Goal: Entertainment & Leisure: Consume media (video, audio)

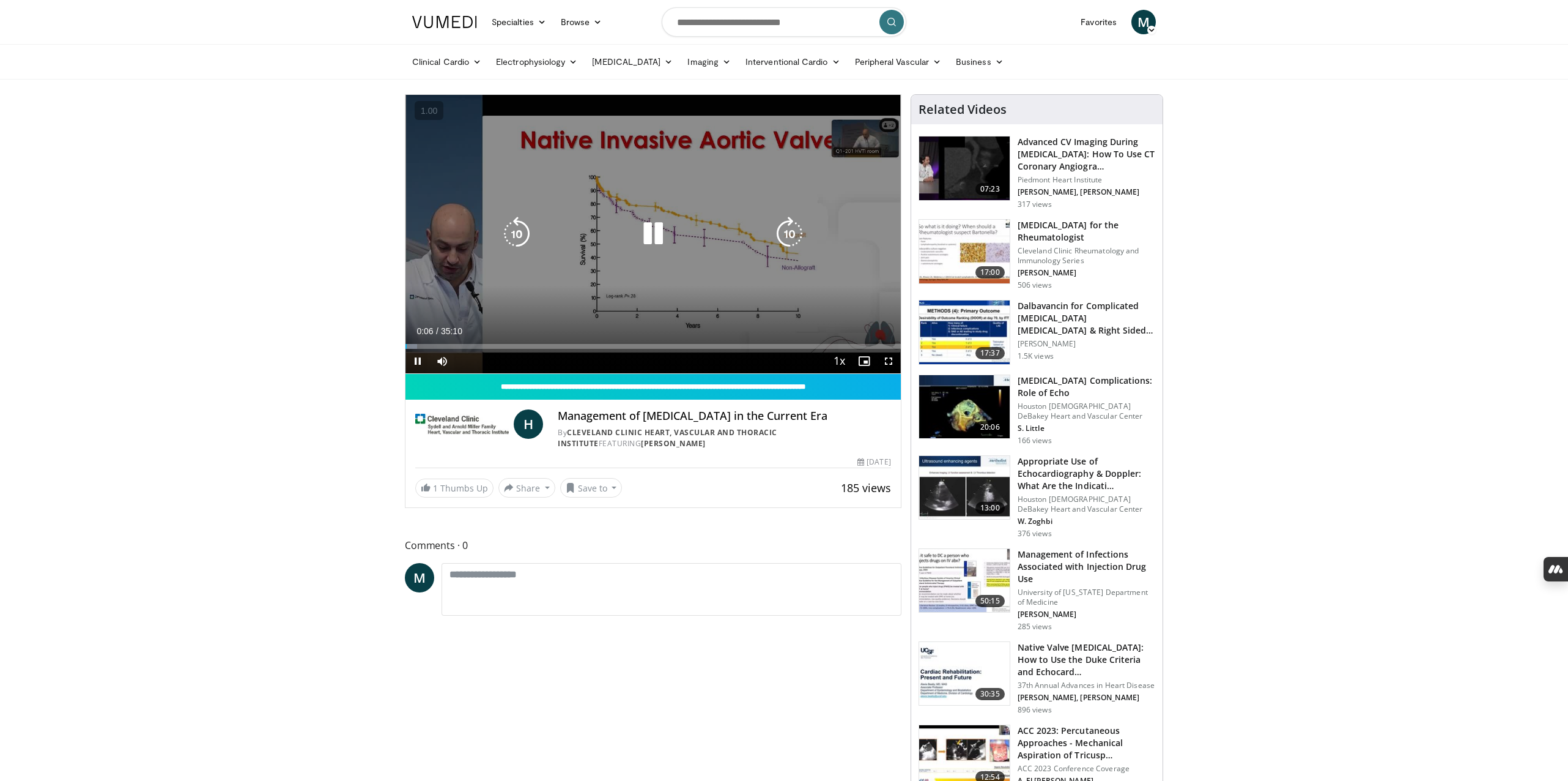
click at [652, 238] on icon "Video Player" at bounding box center [653, 234] width 34 height 34
click at [700, 283] on div "10 seconds Tap to unmute" at bounding box center [653, 234] width 496 height 279
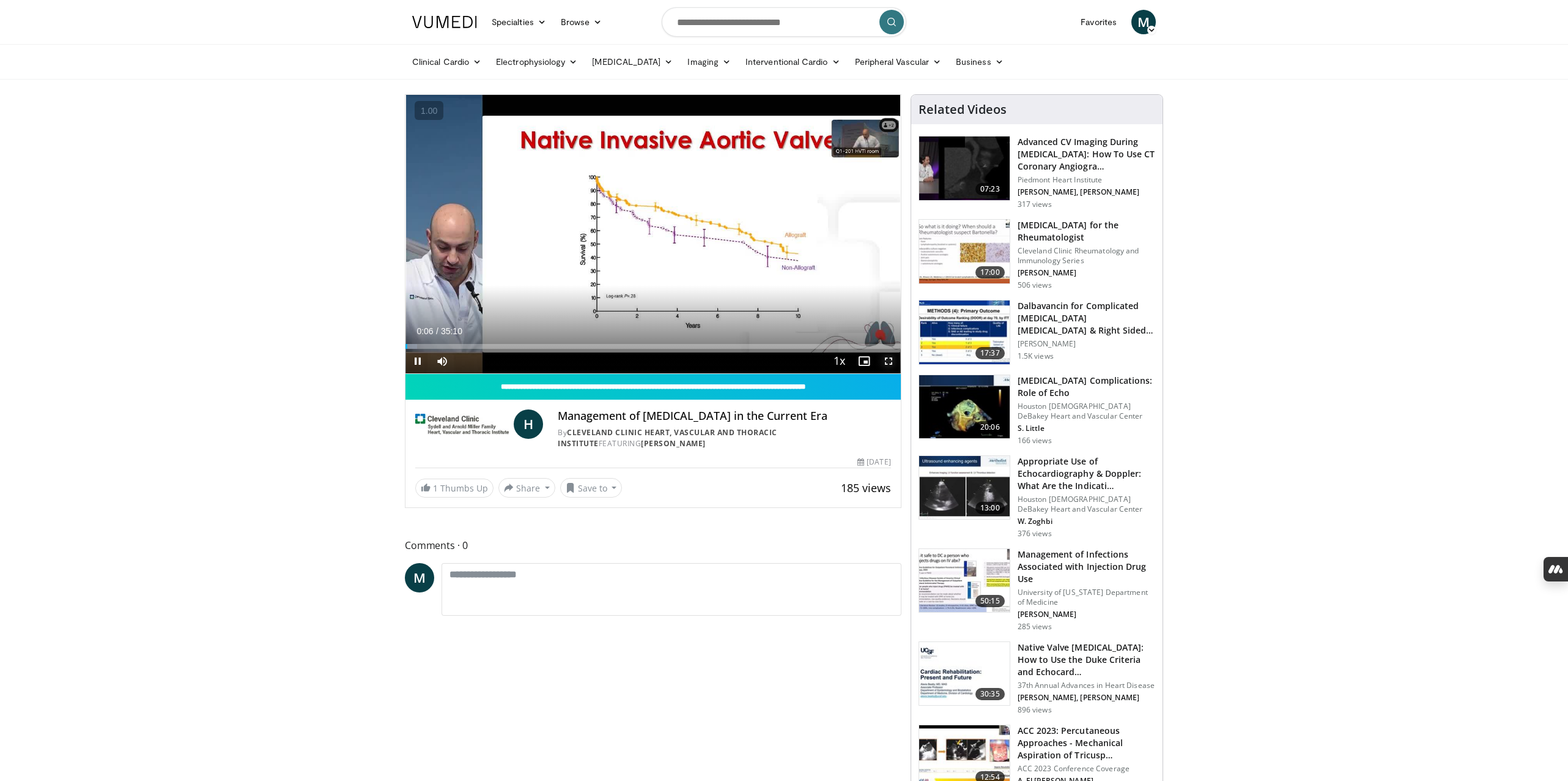
click at [885, 362] on span "Video Player" at bounding box center [889, 361] width 24 height 25
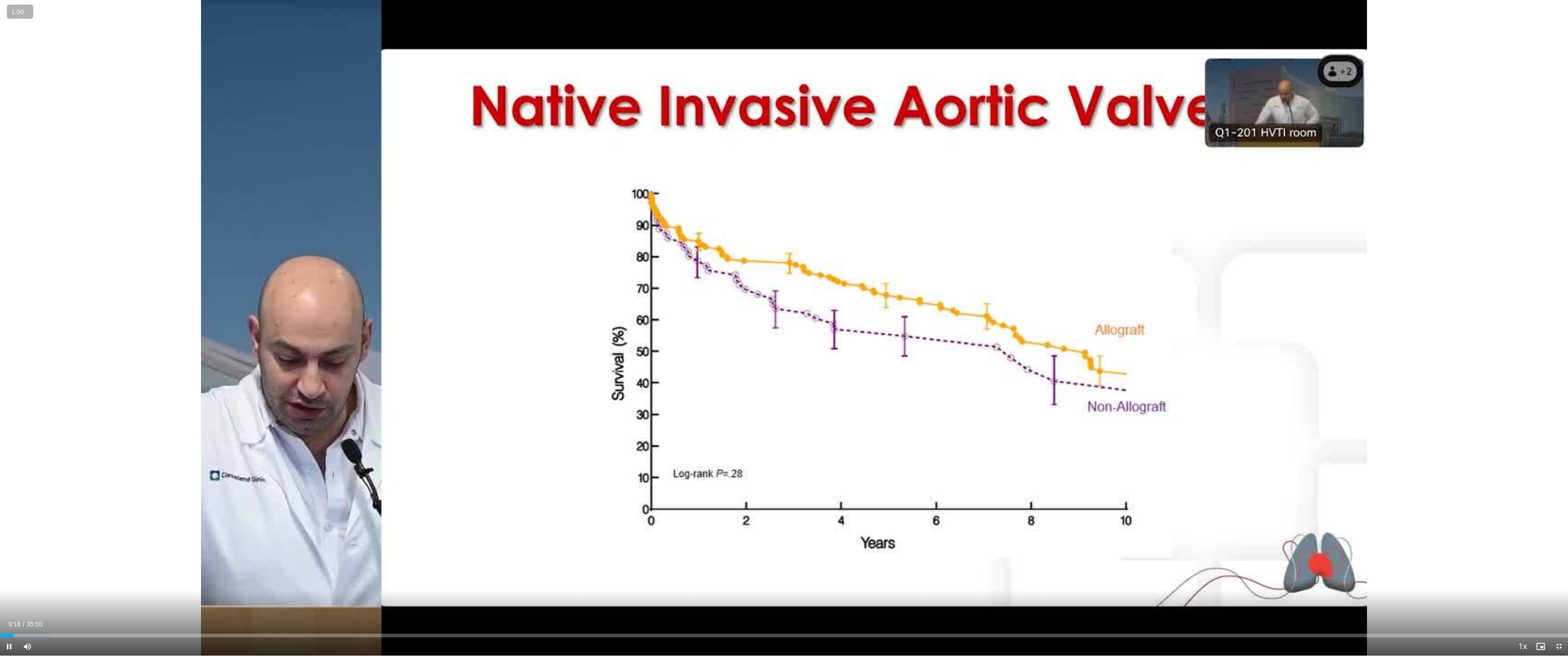
click at [0, 0] on button "+" at bounding box center [0, 0] width 0 height 0
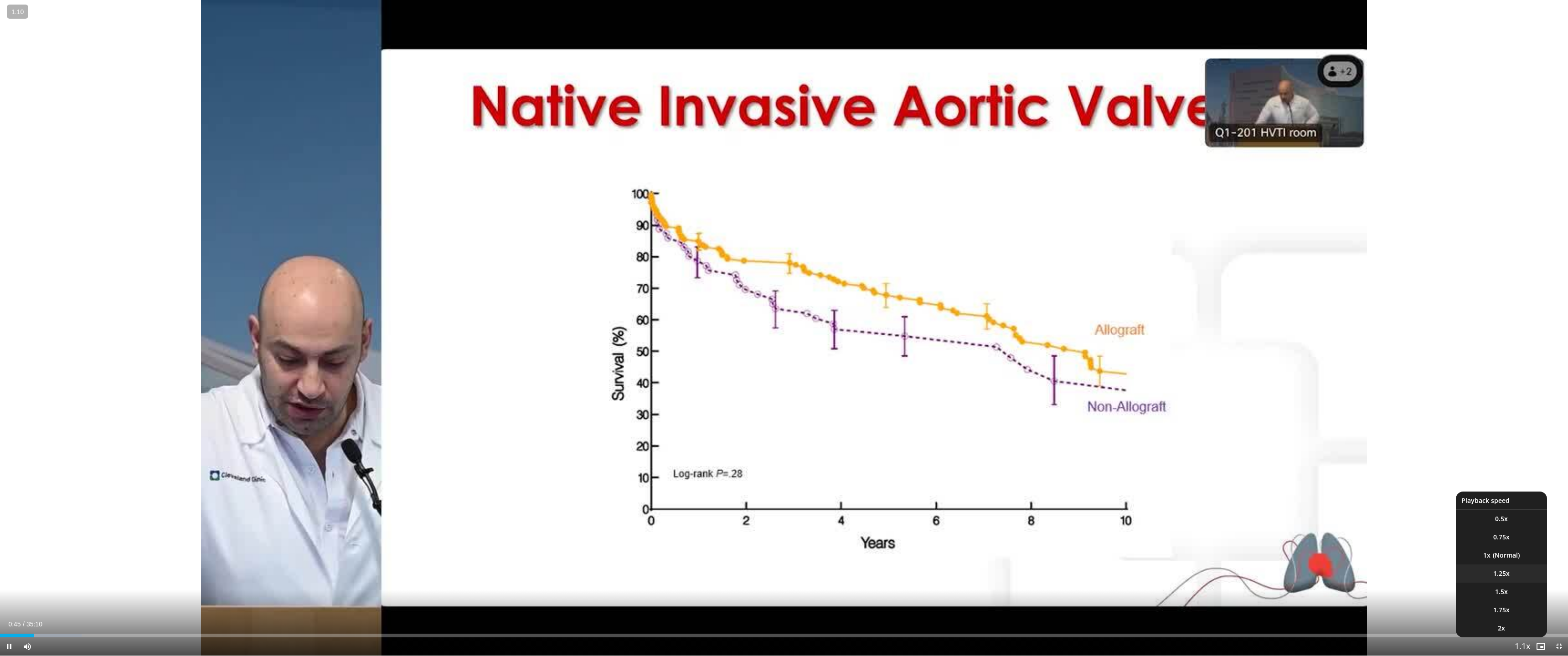
click at [1168, 573] on span "1.25x" at bounding box center [1501, 573] width 16 height 9
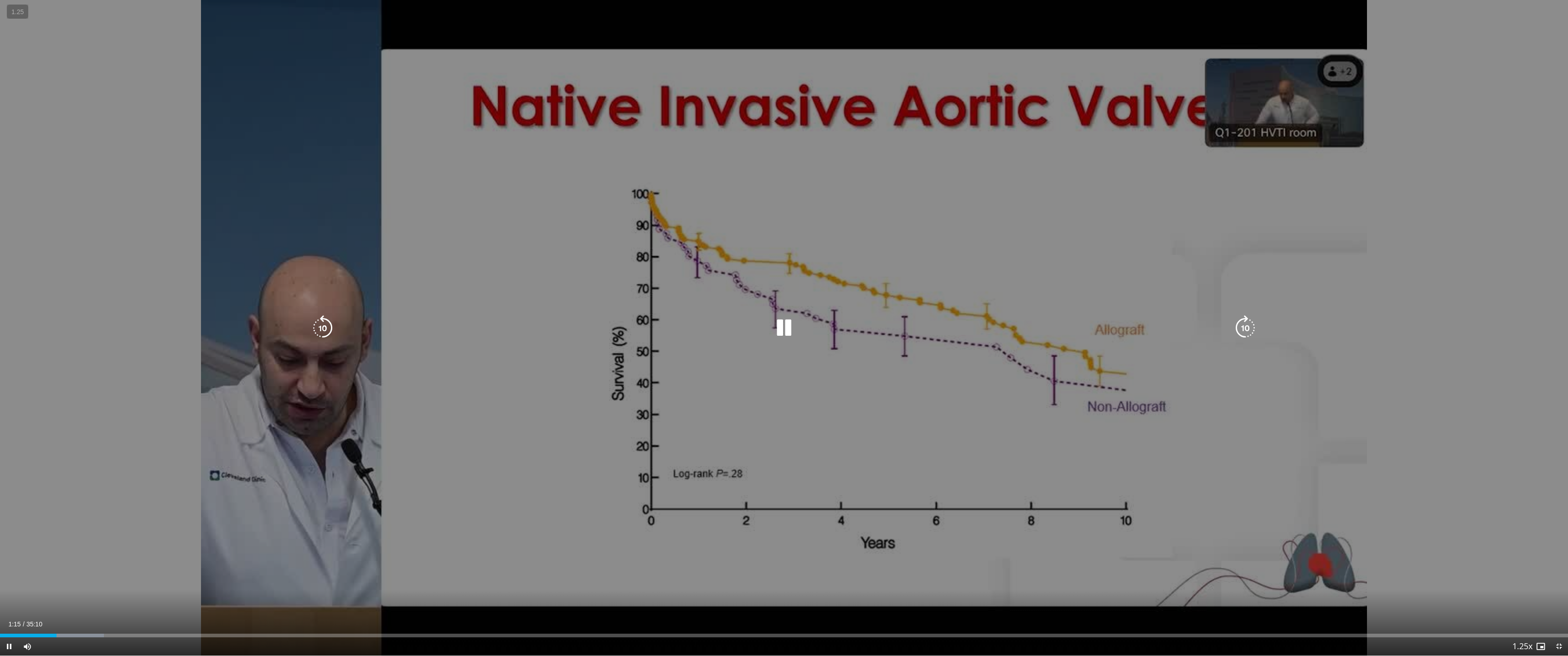
click at [846, 556] on div "10 seconds Tap to unmute" at bounding box center [784, 328] width 1568 height 656
click at [995, 496] on div "10 seconds Tap to unmute" at bounding box center [784, 328] width 1568 height 656
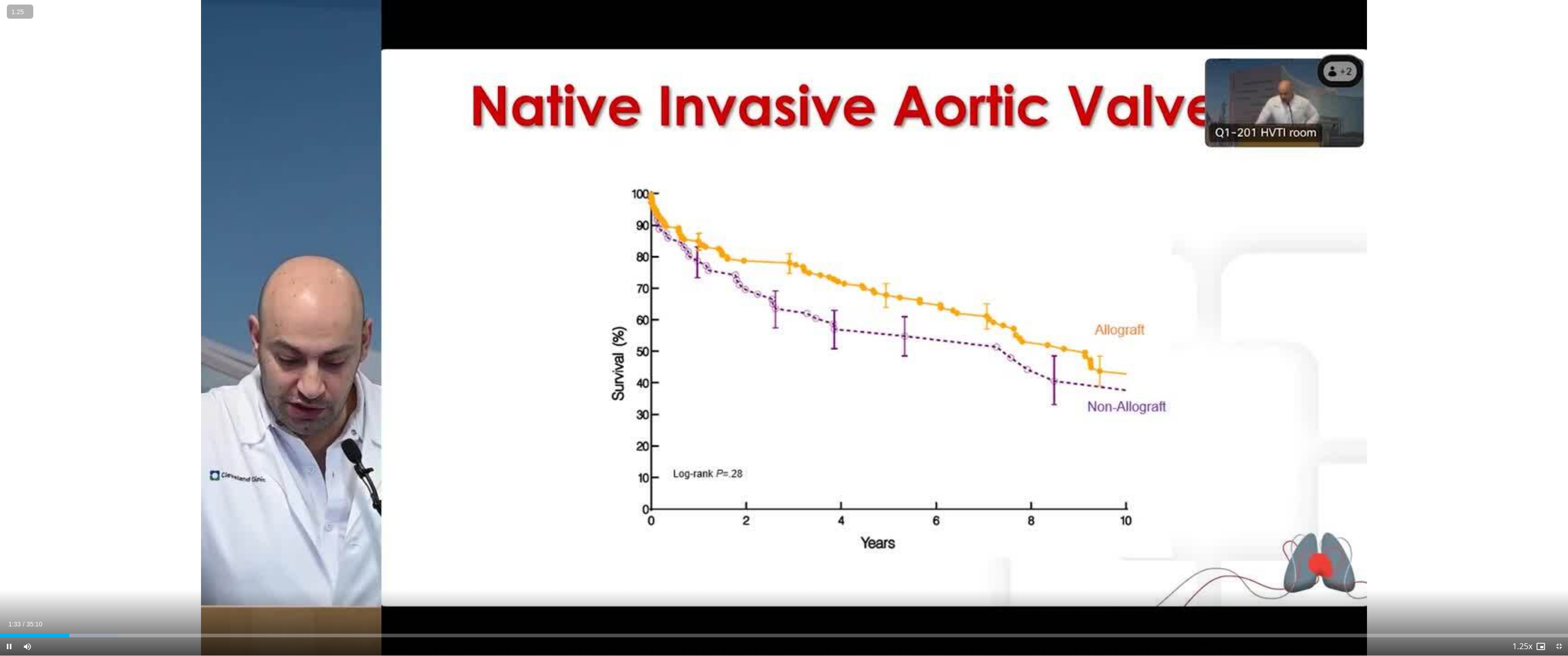
click at [0, 0] on button "−" at bounding box center [0, 0] width 0 height 0
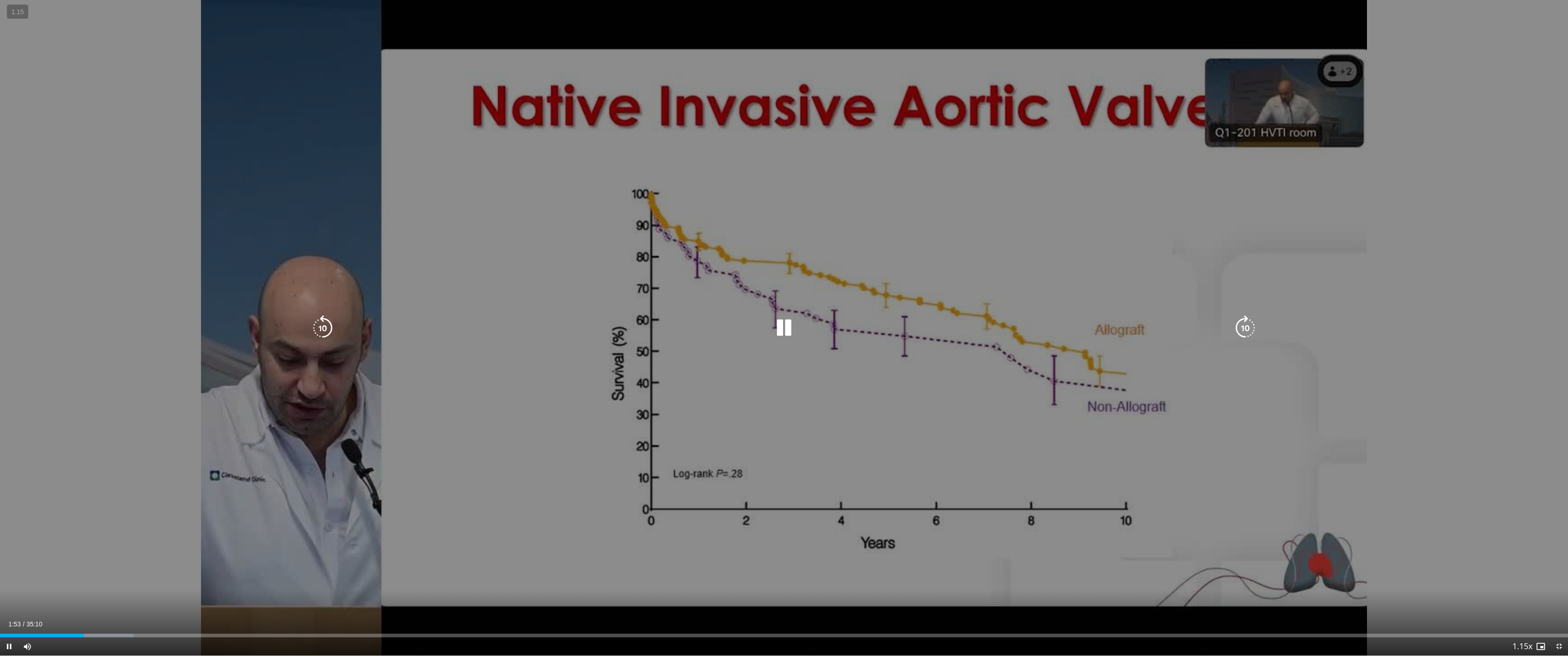
click at [928, 382] on div "10 seconds Tap to unmute" at bounding box center [784, 328] width 1568 height 656
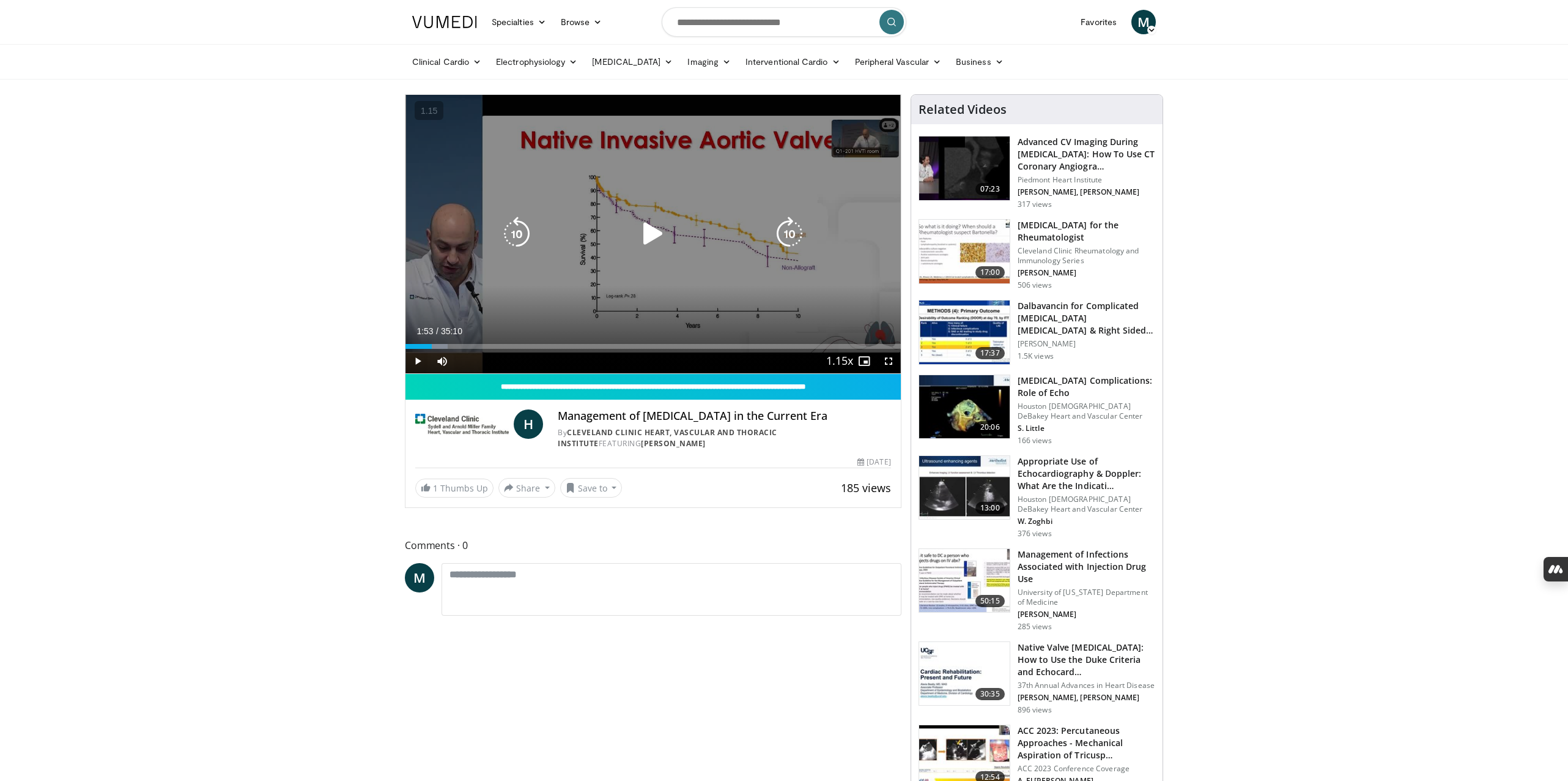
click at [645, 238] on icon "Video Player" at bounding box center [653, 234] width 34 height 34
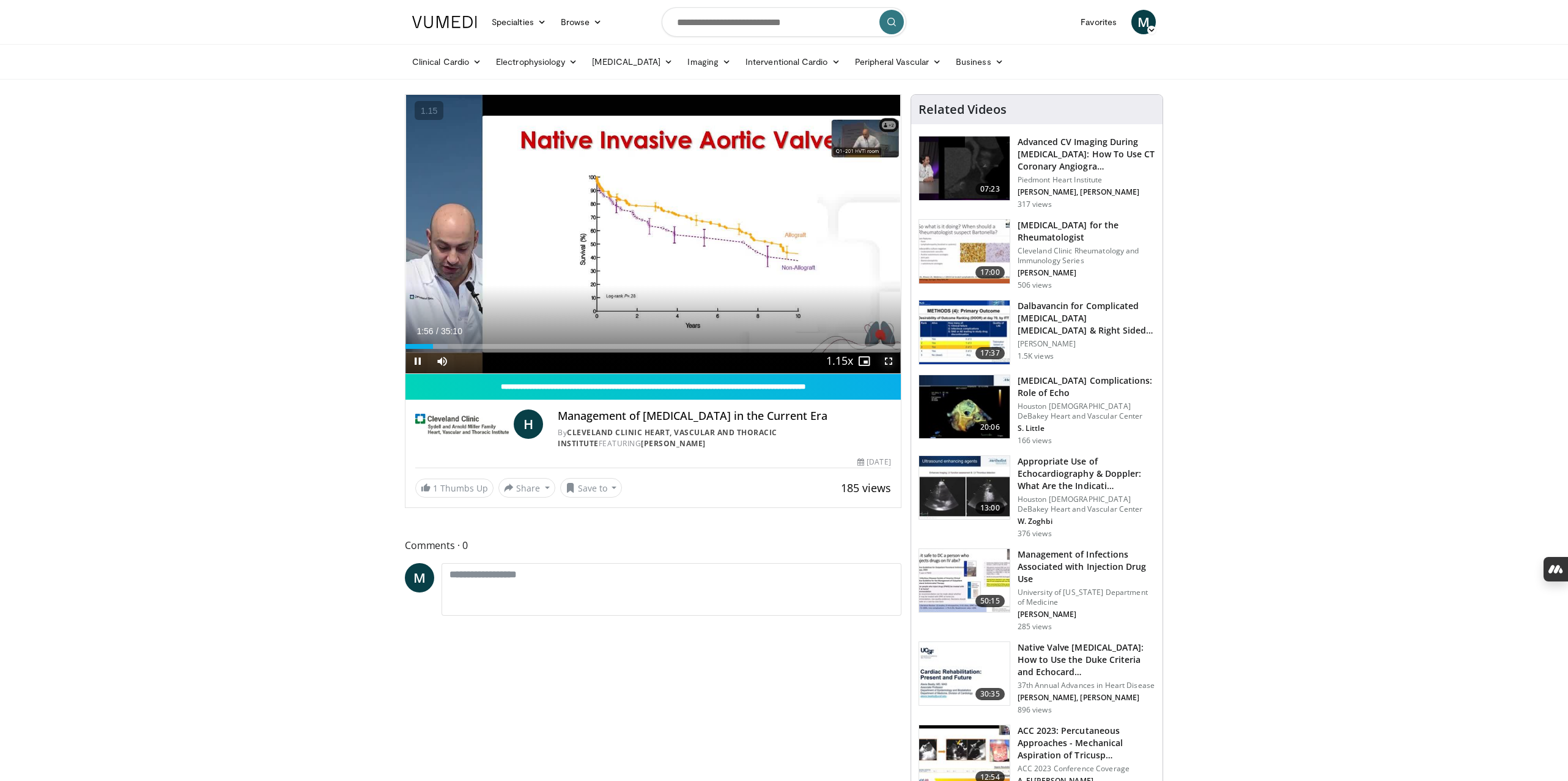
click at [888, 359] on span "Video Player" at bounding box center [889, 361] width 24 height 25
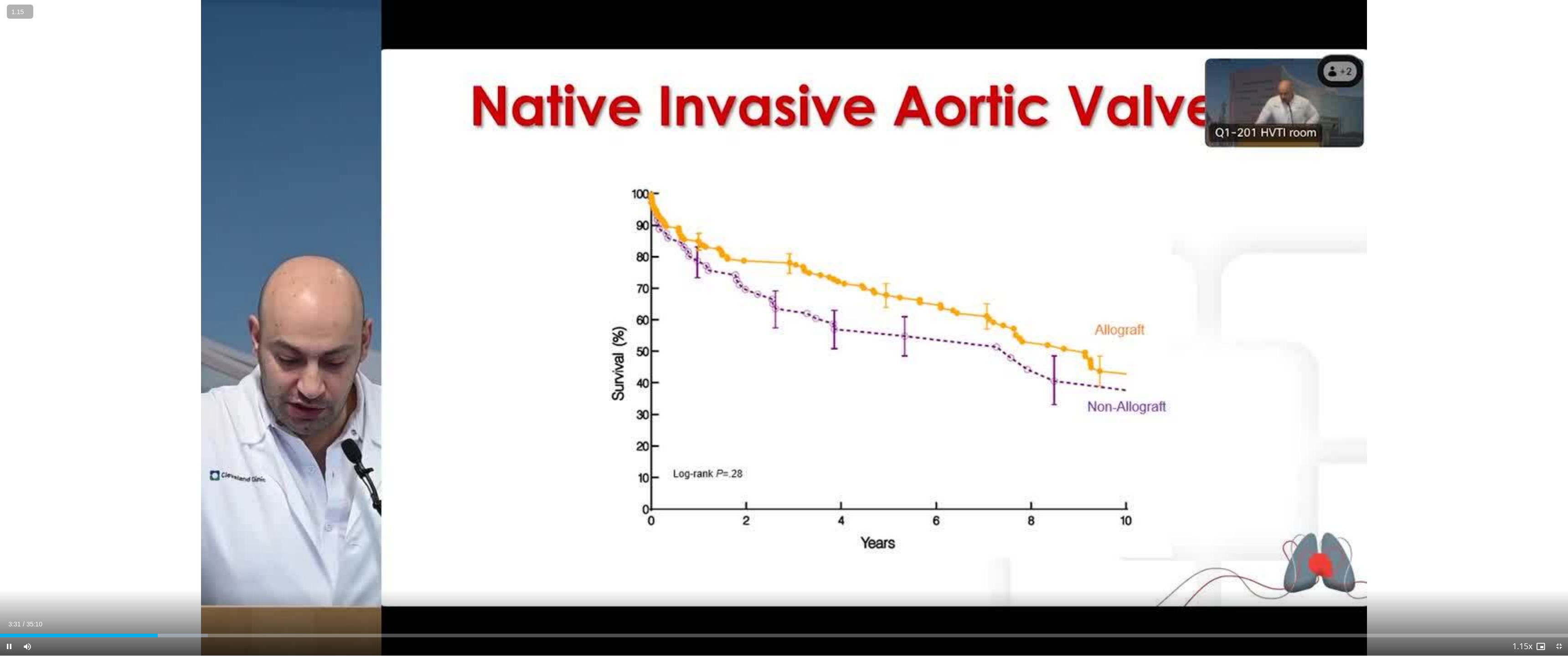
click at [0, 0] on button "−" at bounding box center [0, 0] width 0 height 0
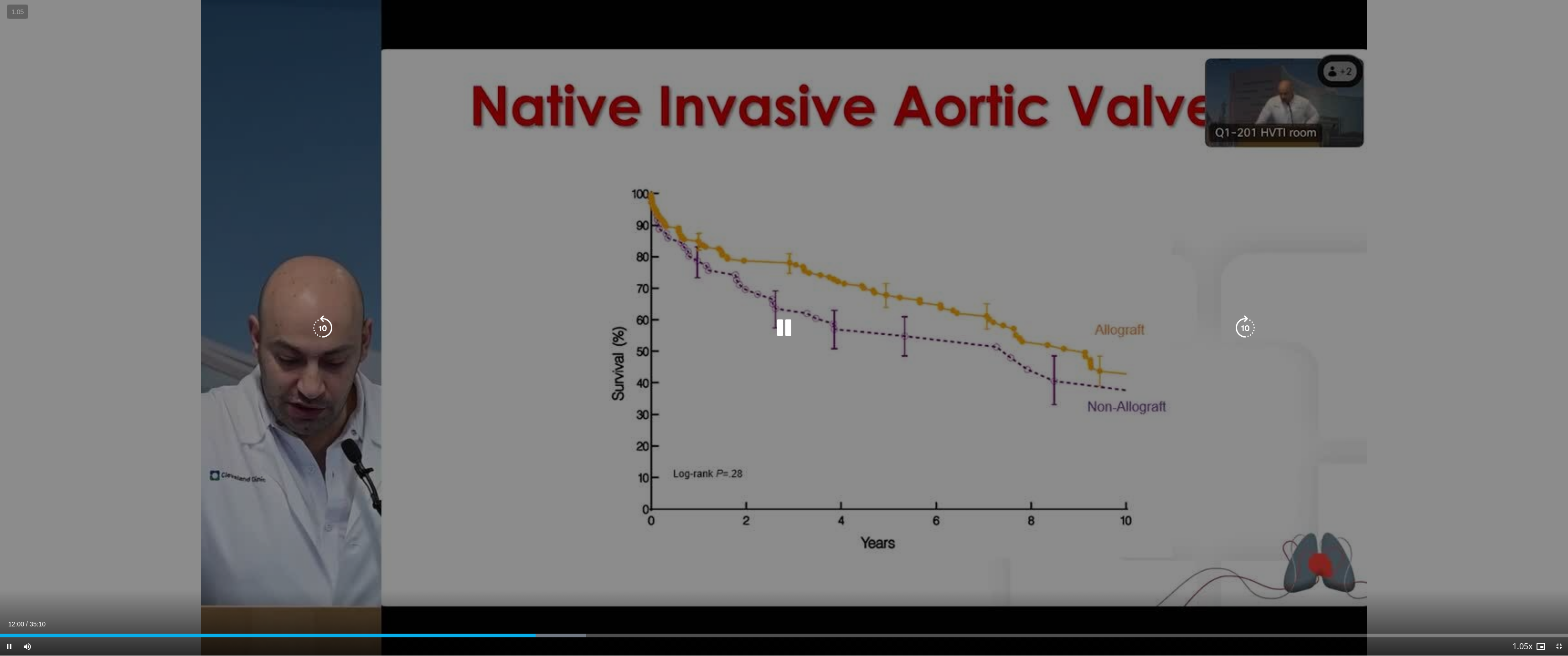
click at [63, 508] on div "10 seconds Tap to unmute" at bounding box center [784, 328] width 1568 height 656
click at [517, 452] on div "30 seconds Tap to unmute" at bounding box center [784, 328] width 1568 height 656
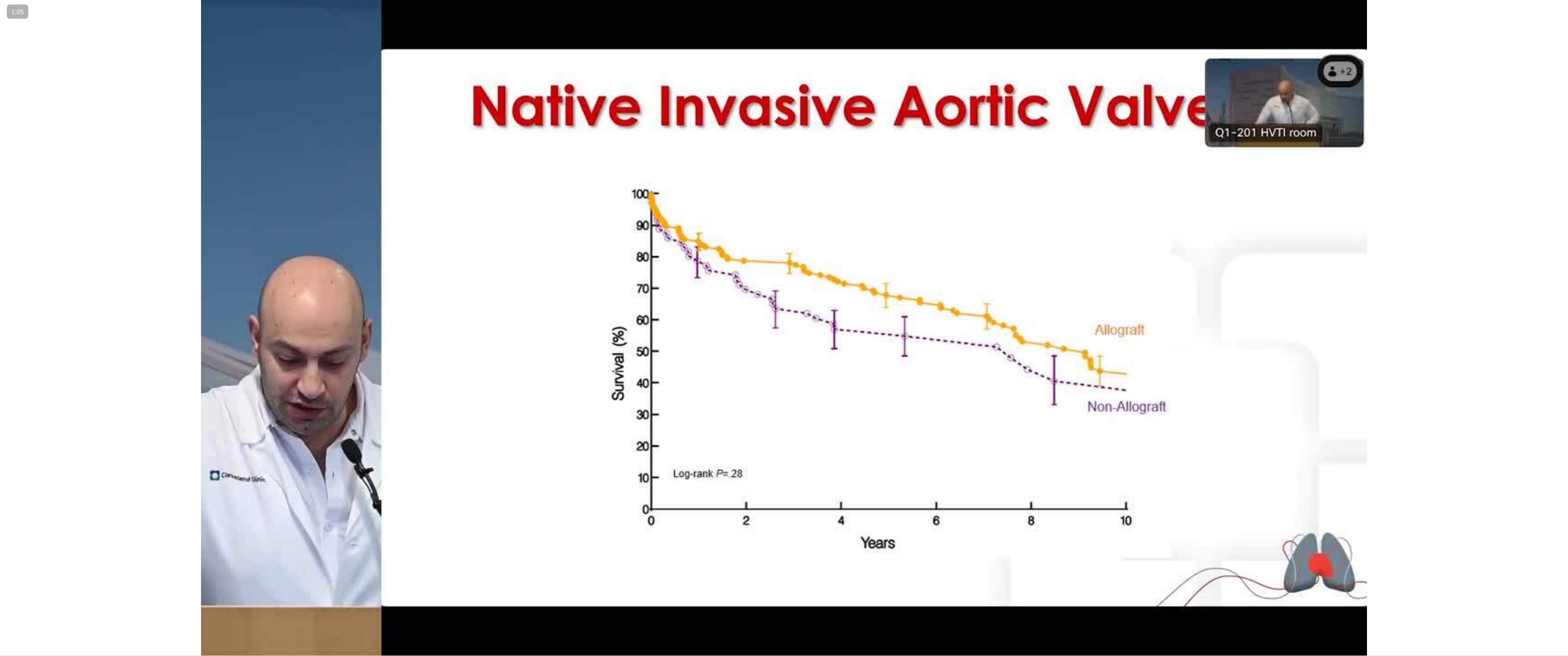
click at [236, 422] on div "30 seconds Tap to unmute" at bounding box center [784, 328] width 1568 height 656
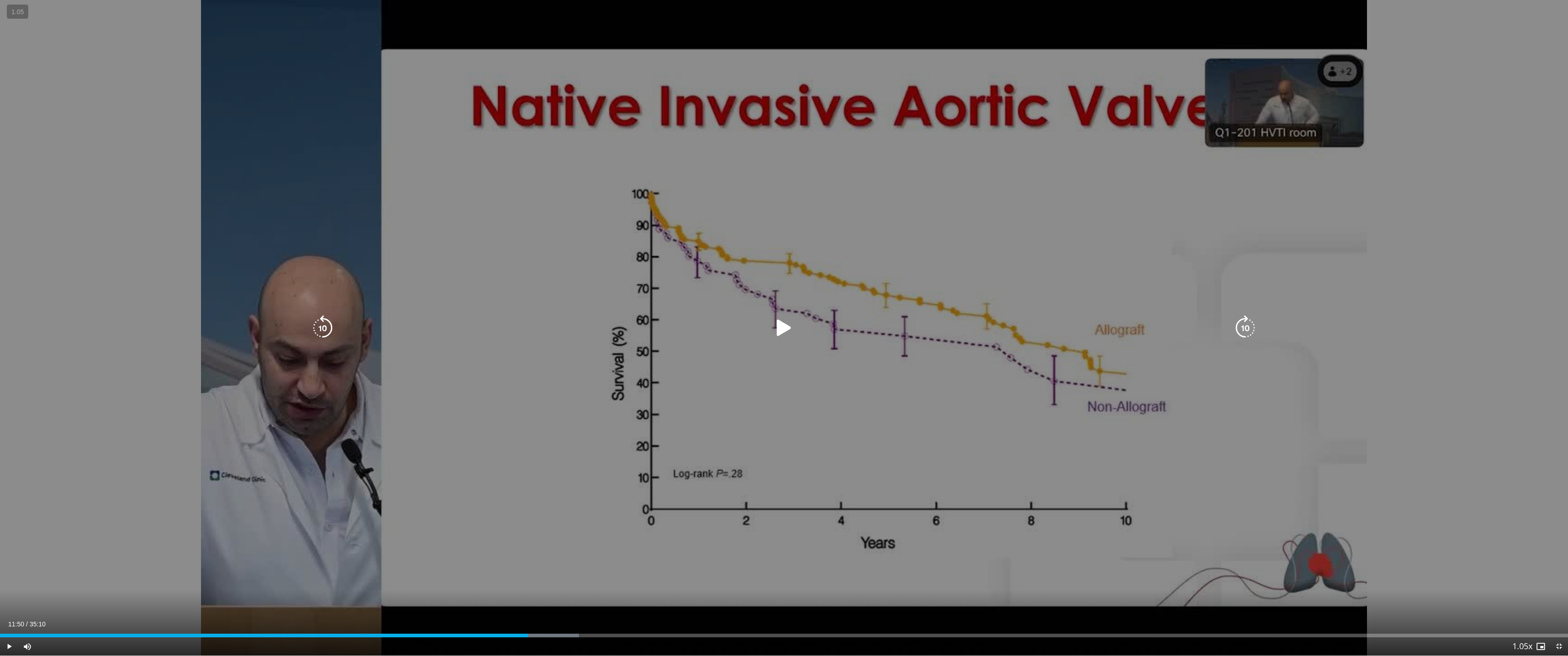
click at [961, 448] on div "30 seconds Tap to unmute" at bounding box center [784, 328] width 1568 height 656
click at [1107, 457] on div "30 seconds Tap to unmute" at bounding box center [784, 328] width 1568 height 656
click at [770, 391] on div "30 seconds Tap to unmute" at bounding box center [784, 328] width 1568 height 656
click at [1017, 523] on div "30 seconds Tap to unmute" at bounding box center [784, 328] width 1568 height 656
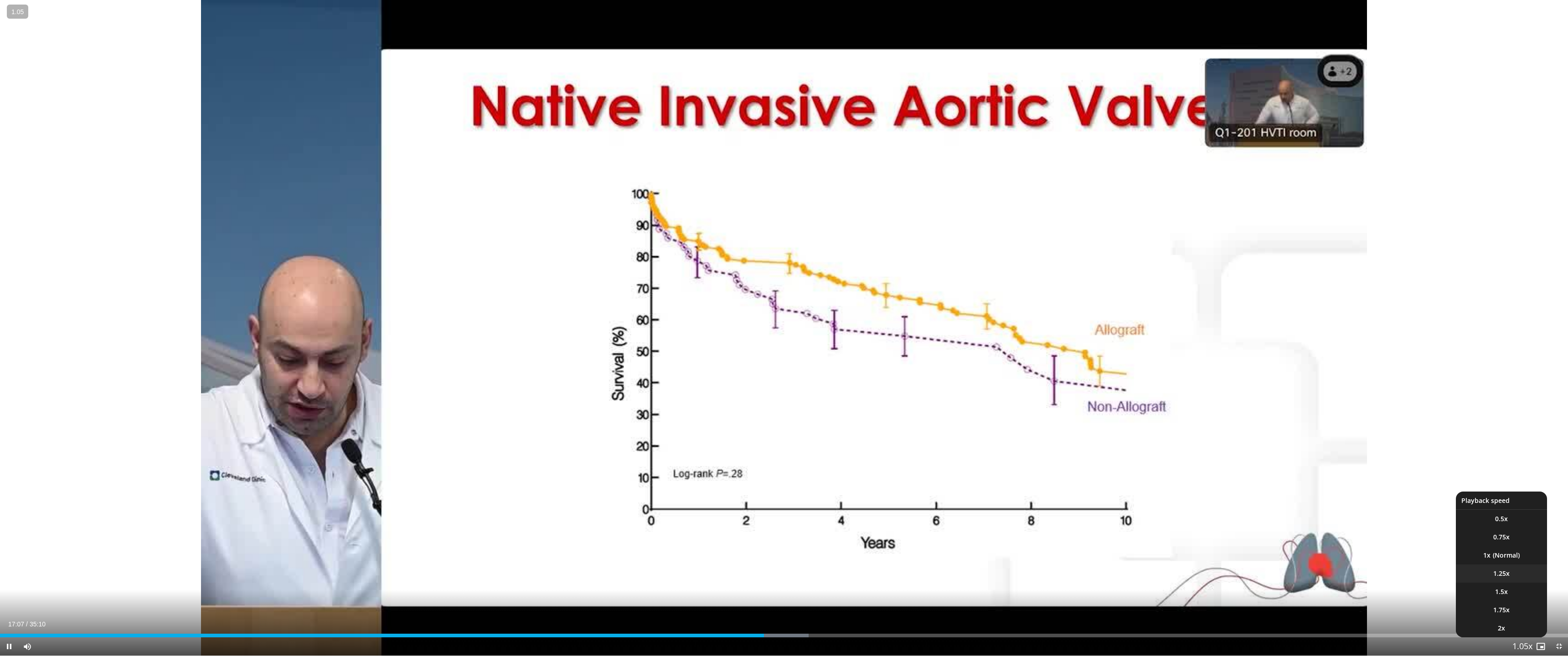
click at [1168, 574] on li "1.25x" at bounding box center [1502, 574] width 91 height 18
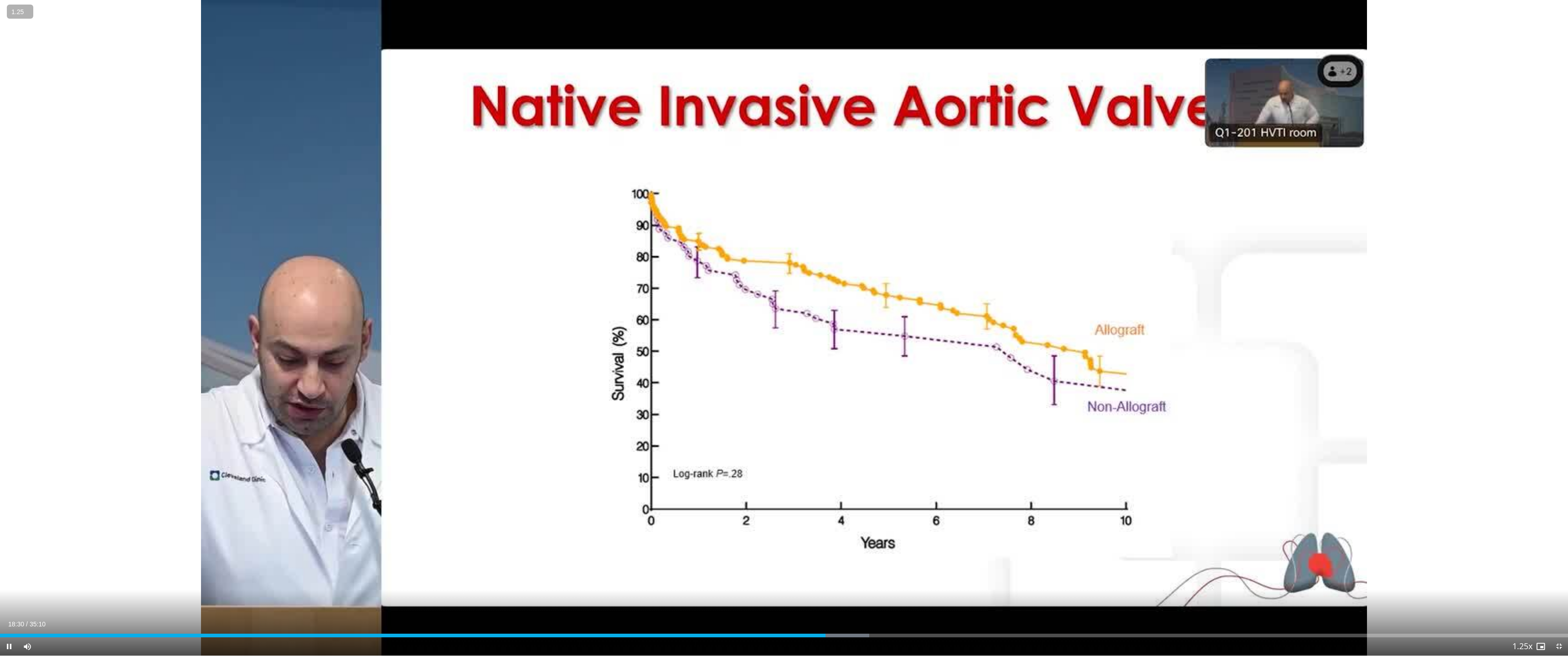
click at [0, 0] on button "−" at bounding box center [0, 0] width 0 height 0
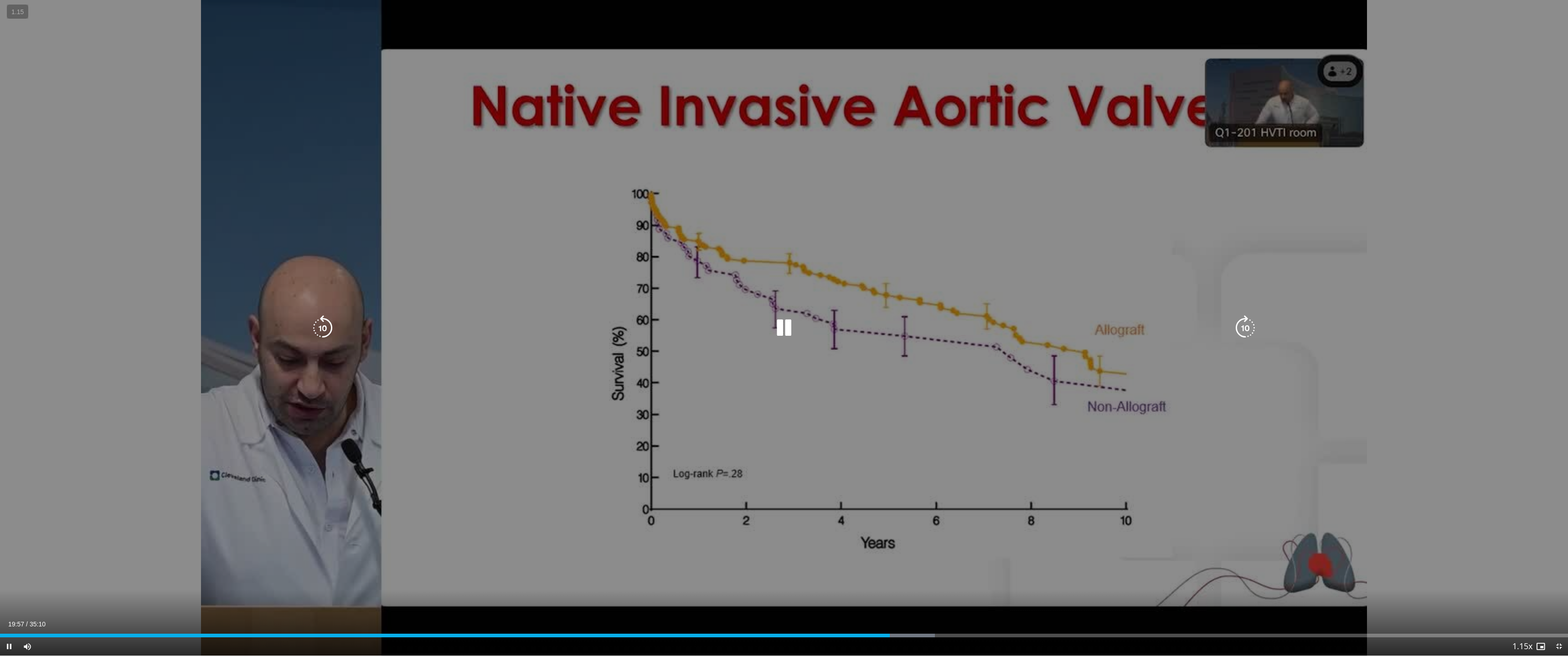
click at [791, 326] on icon "Video Player" at bounding box center [784, 328] width 26 height 26
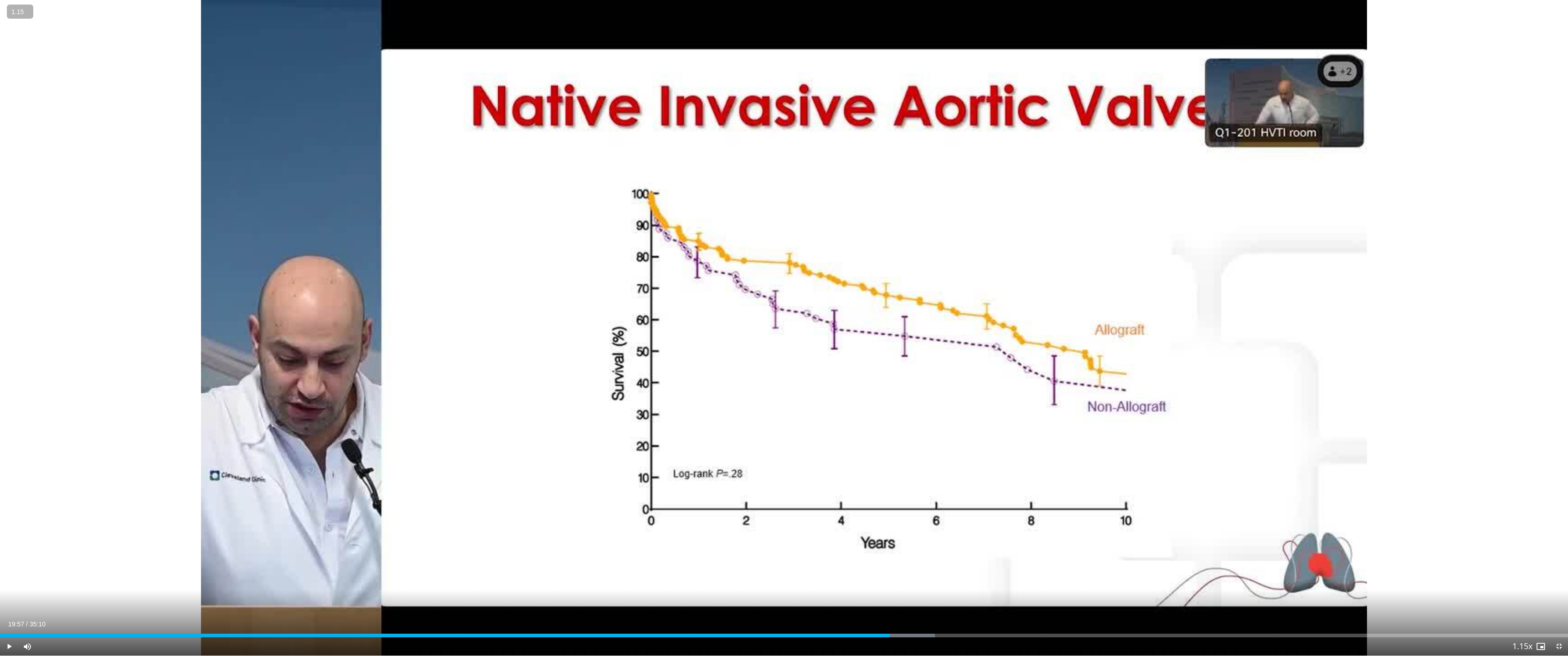
click at [24, 10] on span "1.15" at bounding box center [17, 12] width 18 height 9
click at [0, 0] on button "−" at bounding box center [0, 0] width 0 height 0
click at [886, 581] on div "Progress Bar" at bounding box center [886, 636] width 1 height 4
click at [884, 581] on div "Progress Bar" at bounding box center [884, 636] width 1 height 4
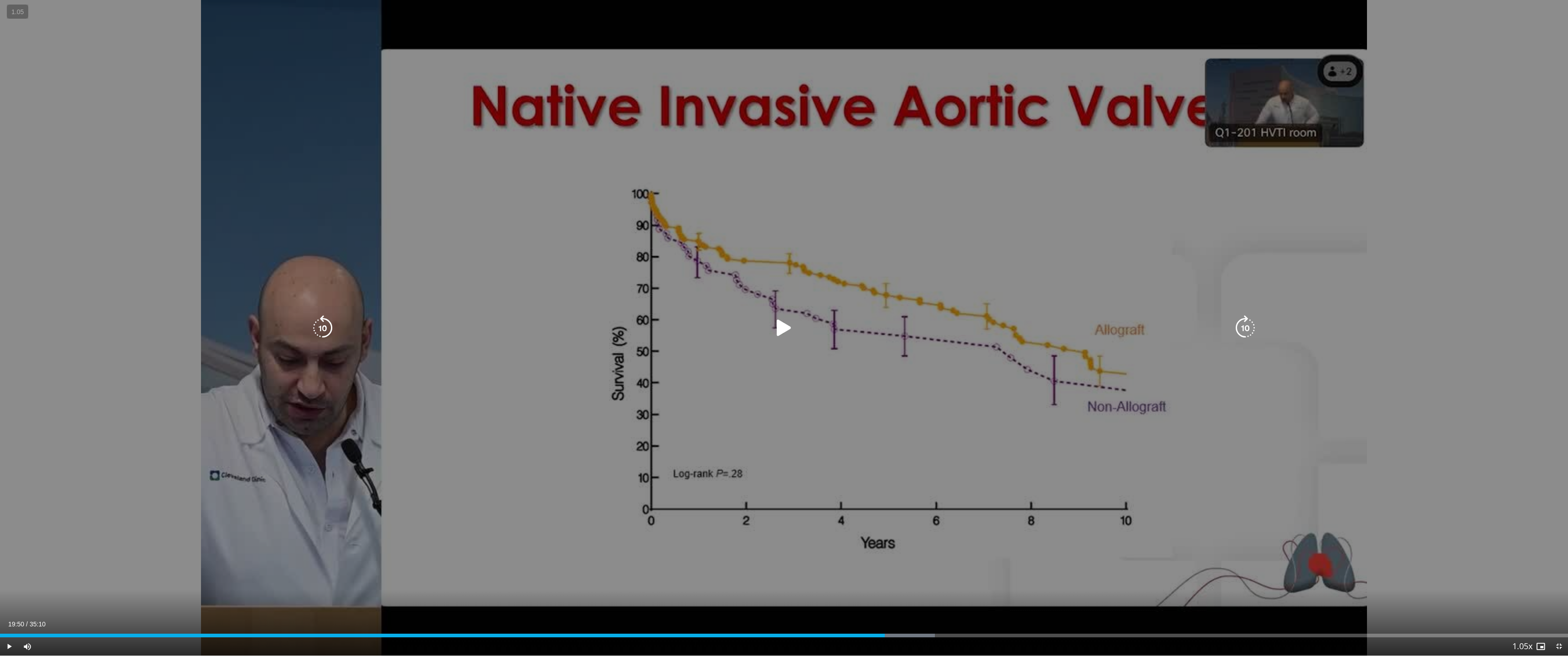
click at [556, 434] on div "30 seconds Tap to unmute" at bounding box center [784, 328] width 1568 height 656
click at [1168, 468] on div "30 seconds Tap to unmute" at bounding box center [784, 328] width 1568 height 656
click at [890, 468] on div "30 seconds Tap to unmute" at bounding box center [784, 328] width 1568 height 656
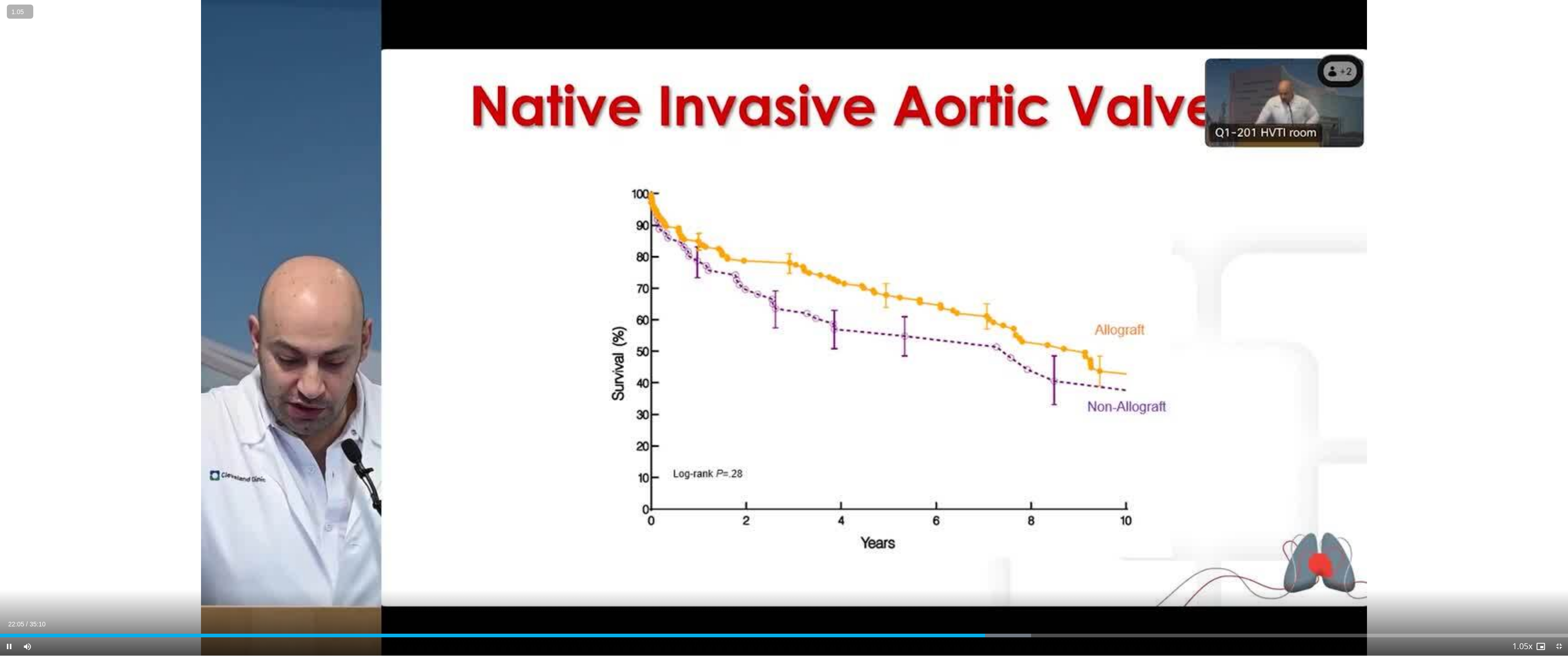
click at [0, 0] on button "»" at bounding box center [0, 0] width 0 height 0
click at [0, 0] on button "+" at bounding box center [0, 0] width 0 height 0
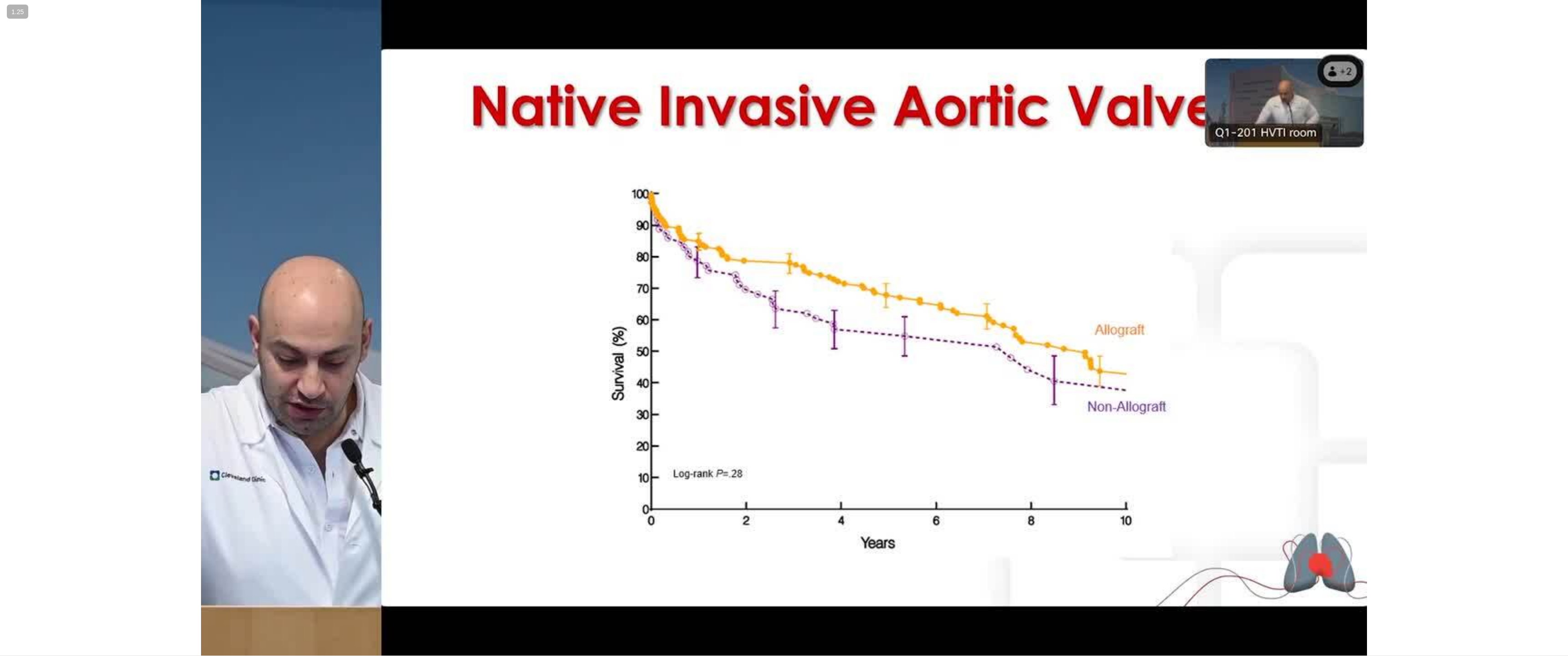
click at [1168, 581] on div "10 seconds Tap to unmute" at bounding box center [784, 328] width 1568 height 656
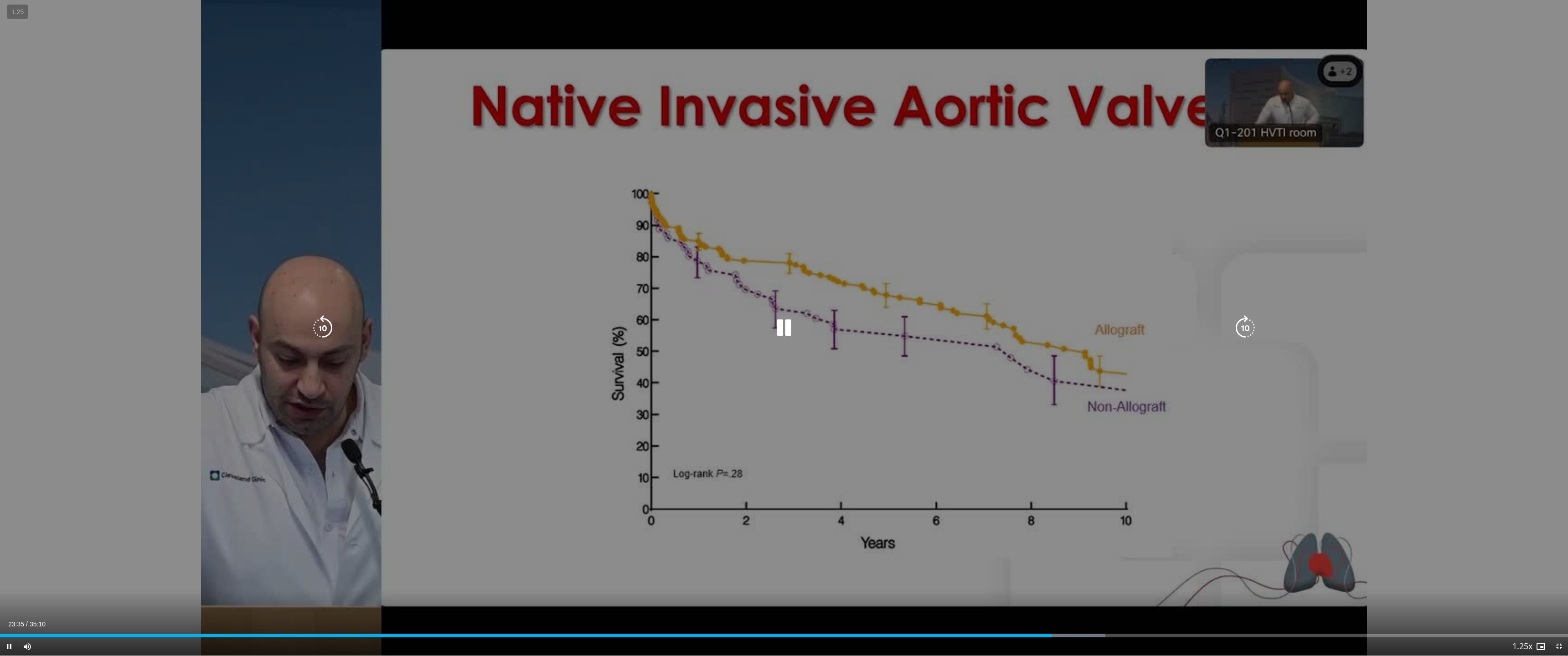
click at [1168, 440] on div "10 seconds Tap to unmute" at bounding box center [784, 328] width 1568 height 656
click at [1168, 445] on div "10 seconds Tap to unmute" at bounding box center [784, 328] width 1568 height 656
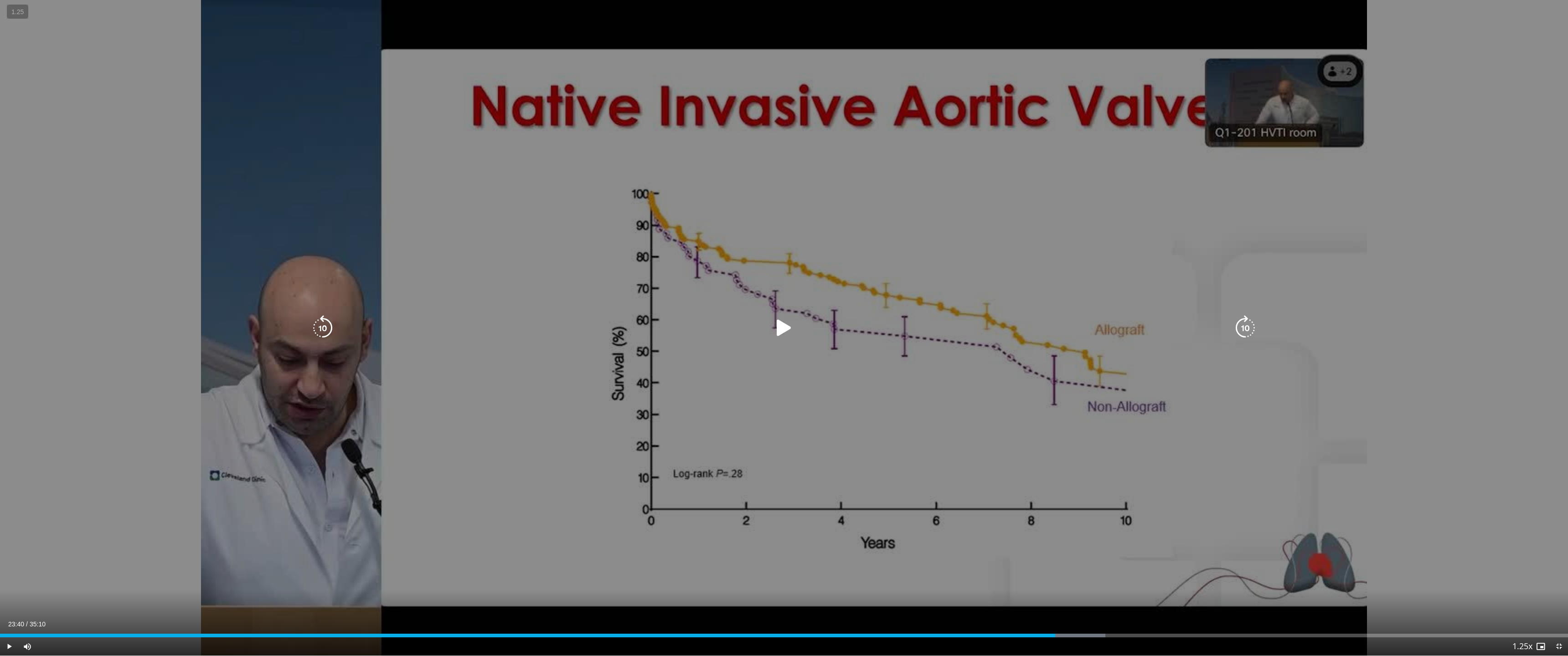
click at [1168, 445] on div "10 seconds Tap to unmute" at bounding box center [784, 328] width 1568 height 656
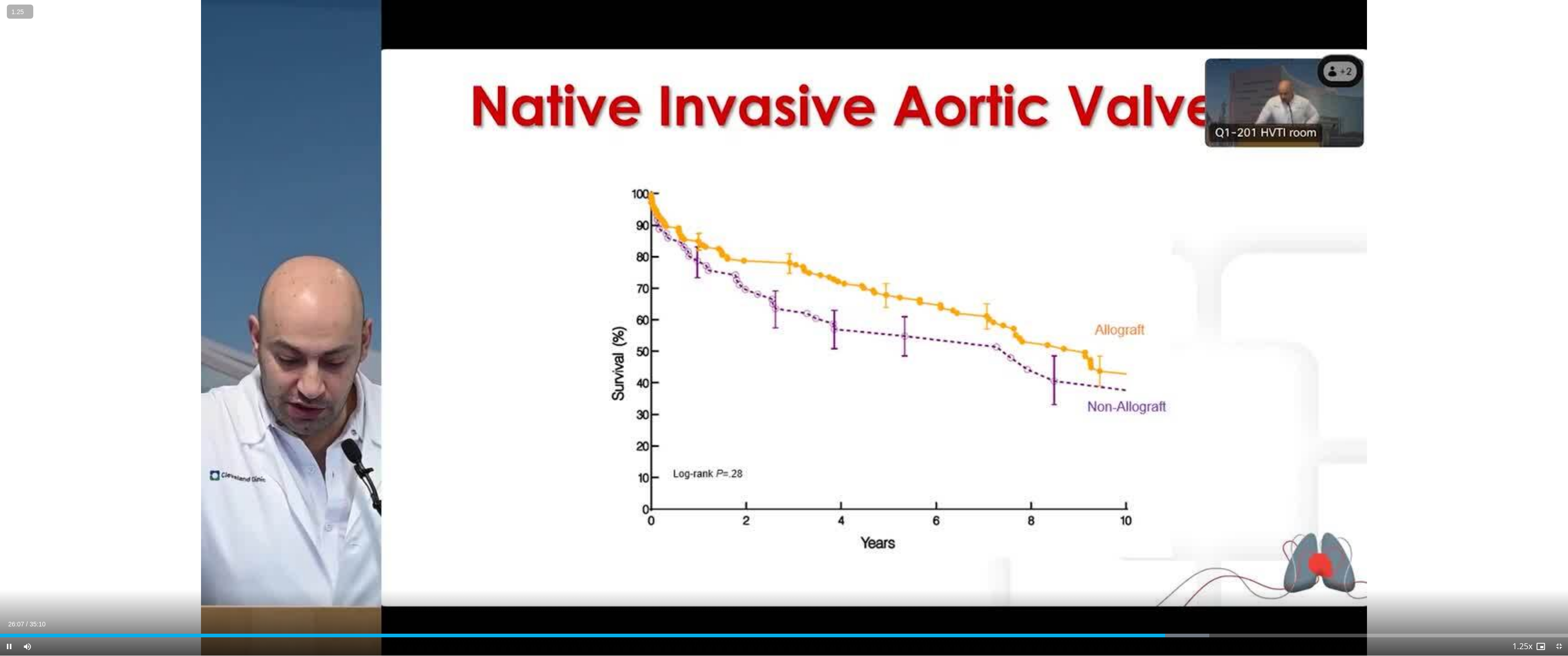
click at [0, 0] on button "−" at bounding box center [0, 0] width 0 height 0
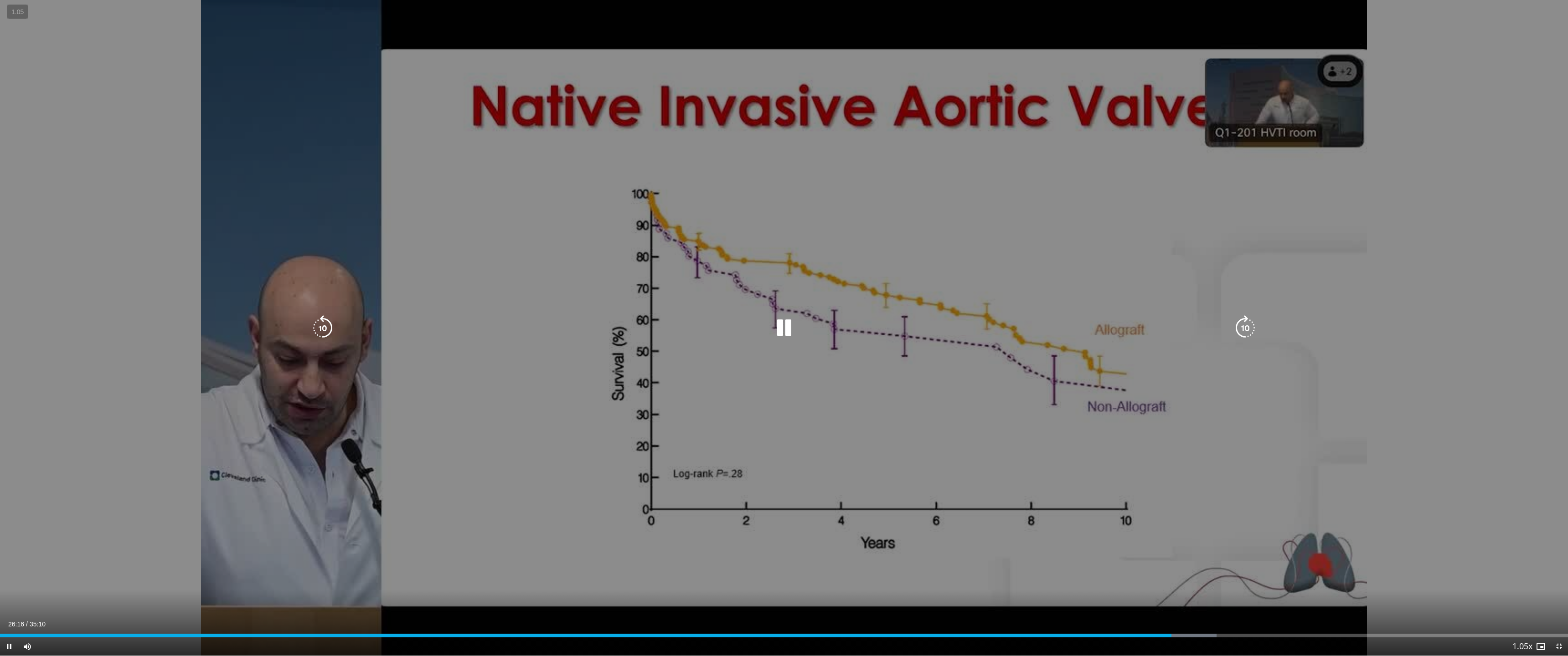
click at [1168, 399] on div "10 seconds Tap to unmute" at bounding box center [784, 328] width 1568 height 656
click at [1163, 411] on div "10 seconds Tap to unmute" at bounding box center [784, 328] width 1568 height 656
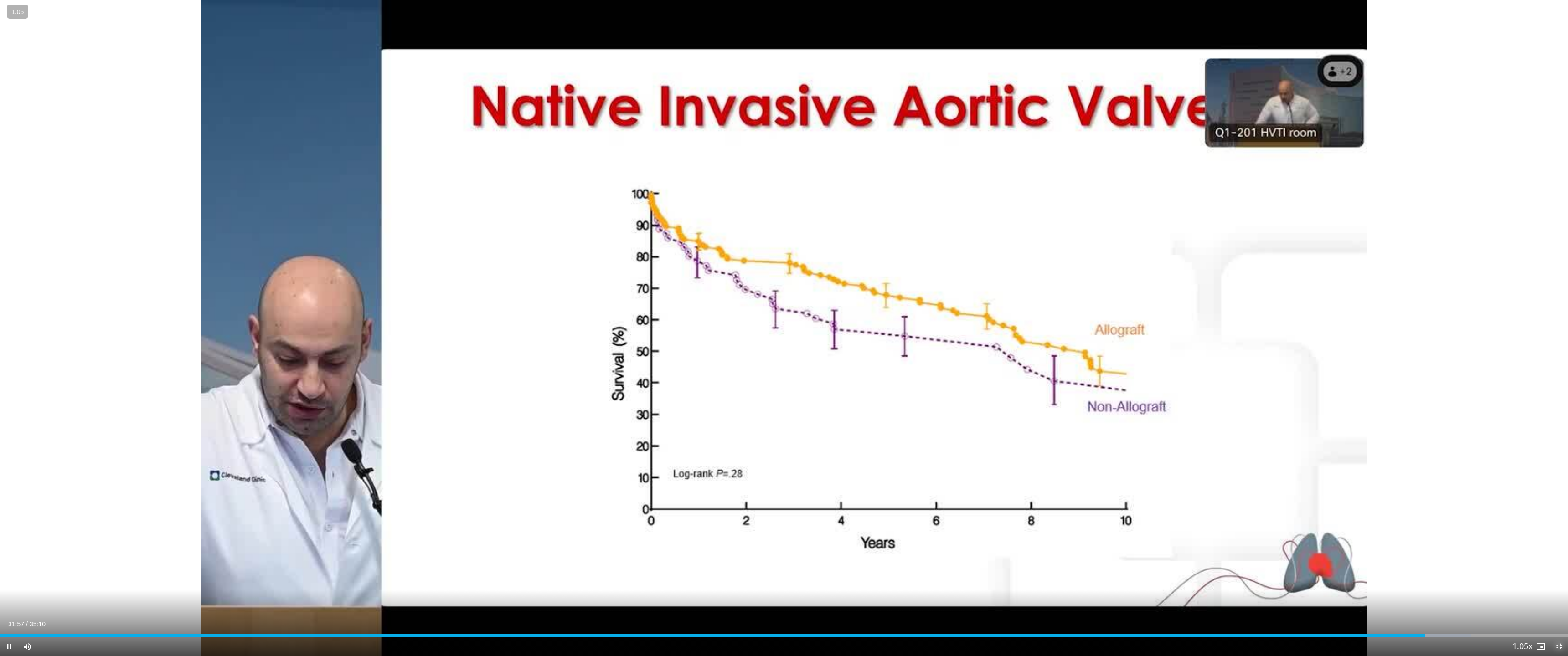
click at [1168, 581] on span "Video Player" at bounding box center [1559, 647] width 18 height 18
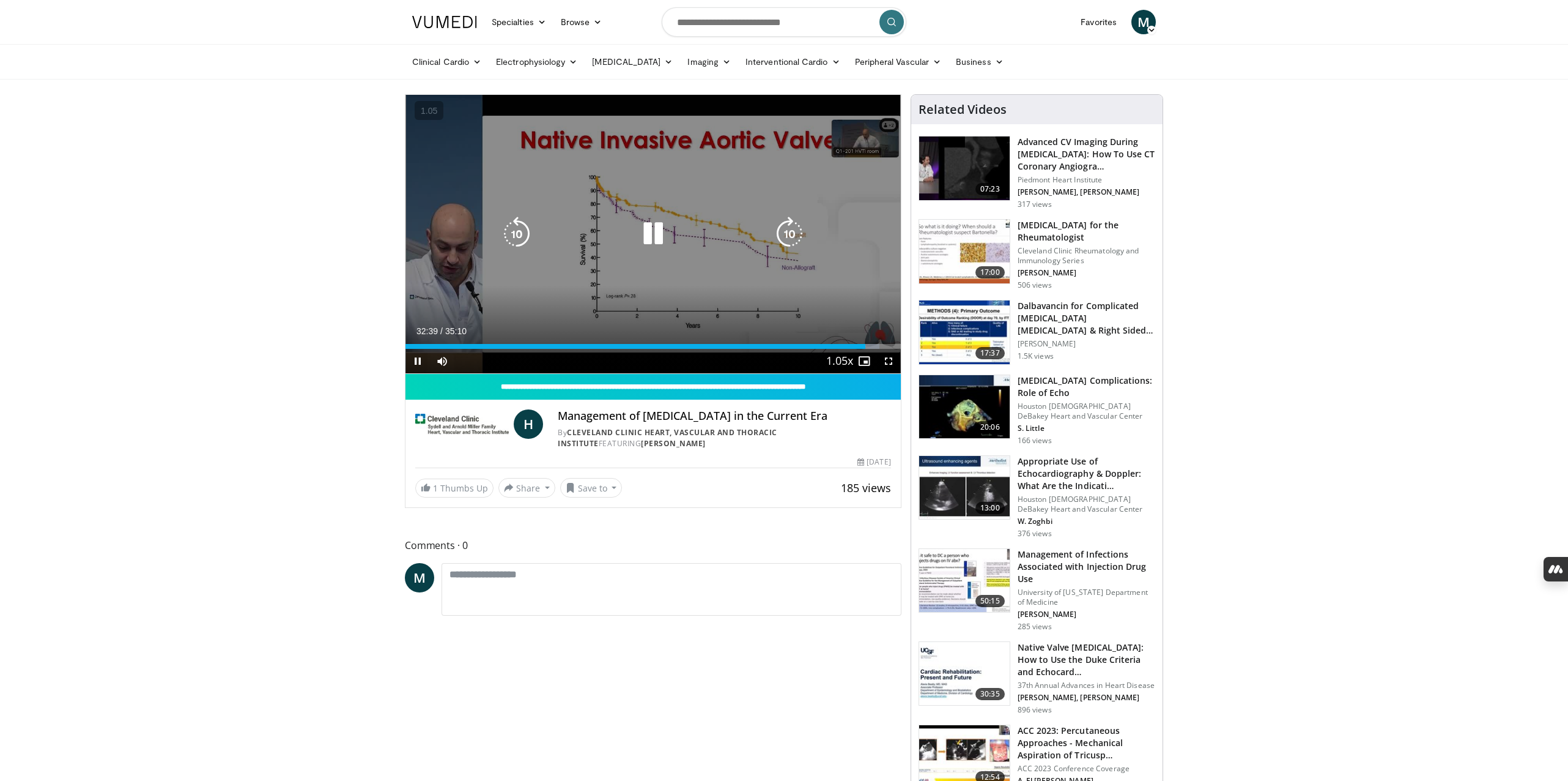
click at [826, 303] on div "10 seconds Tap to unmute" at bounding box center [653, 234] width 496 height 279
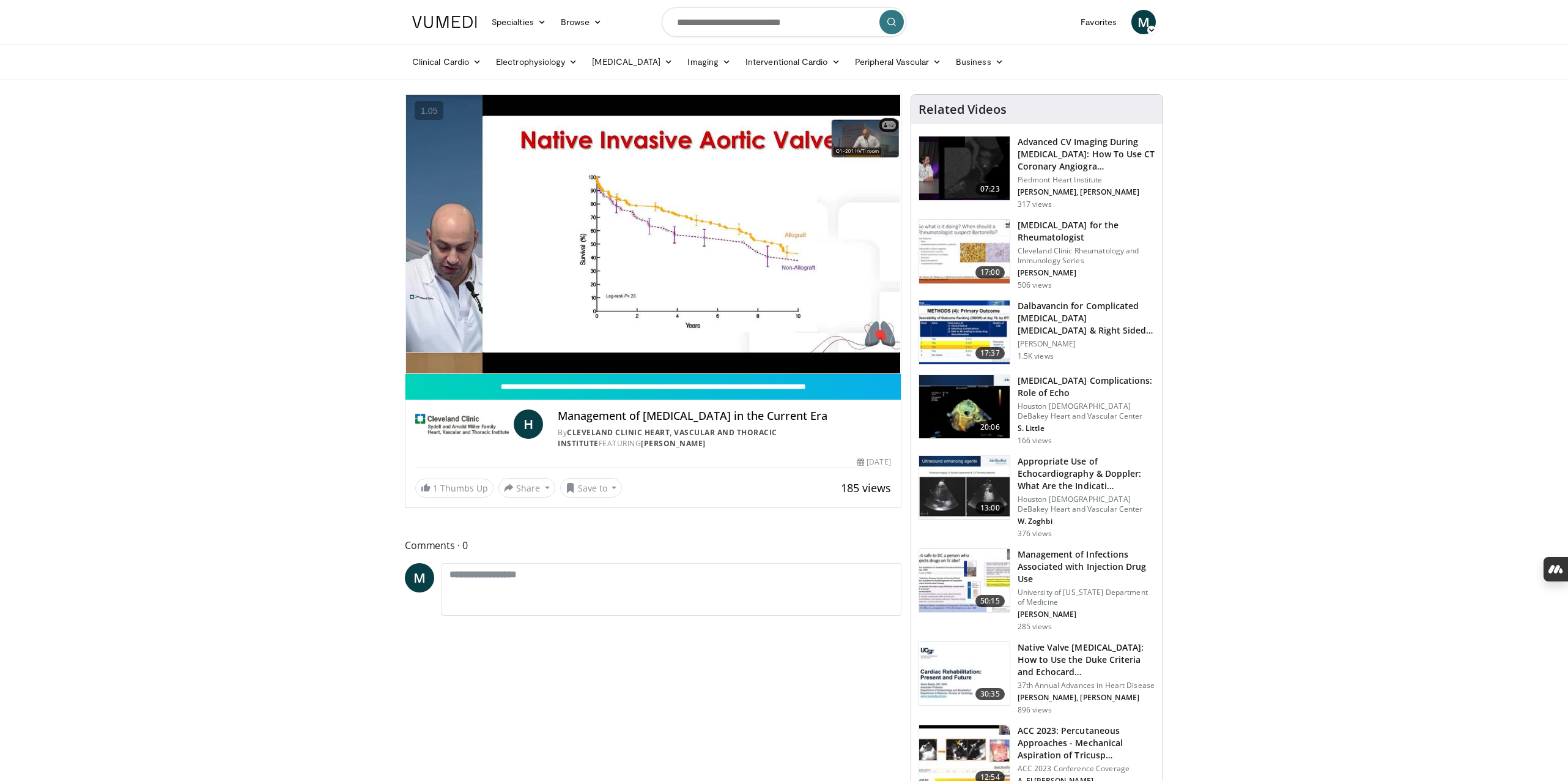
click at [1163, 63] on div "Clinical Cardio [MEDICAL_DATA] [MEDICAL_DATA] [MEDICAL_DATA] & Lipid [MEDICAL_D…" at bounding box center [784, 62] width 759 height 34
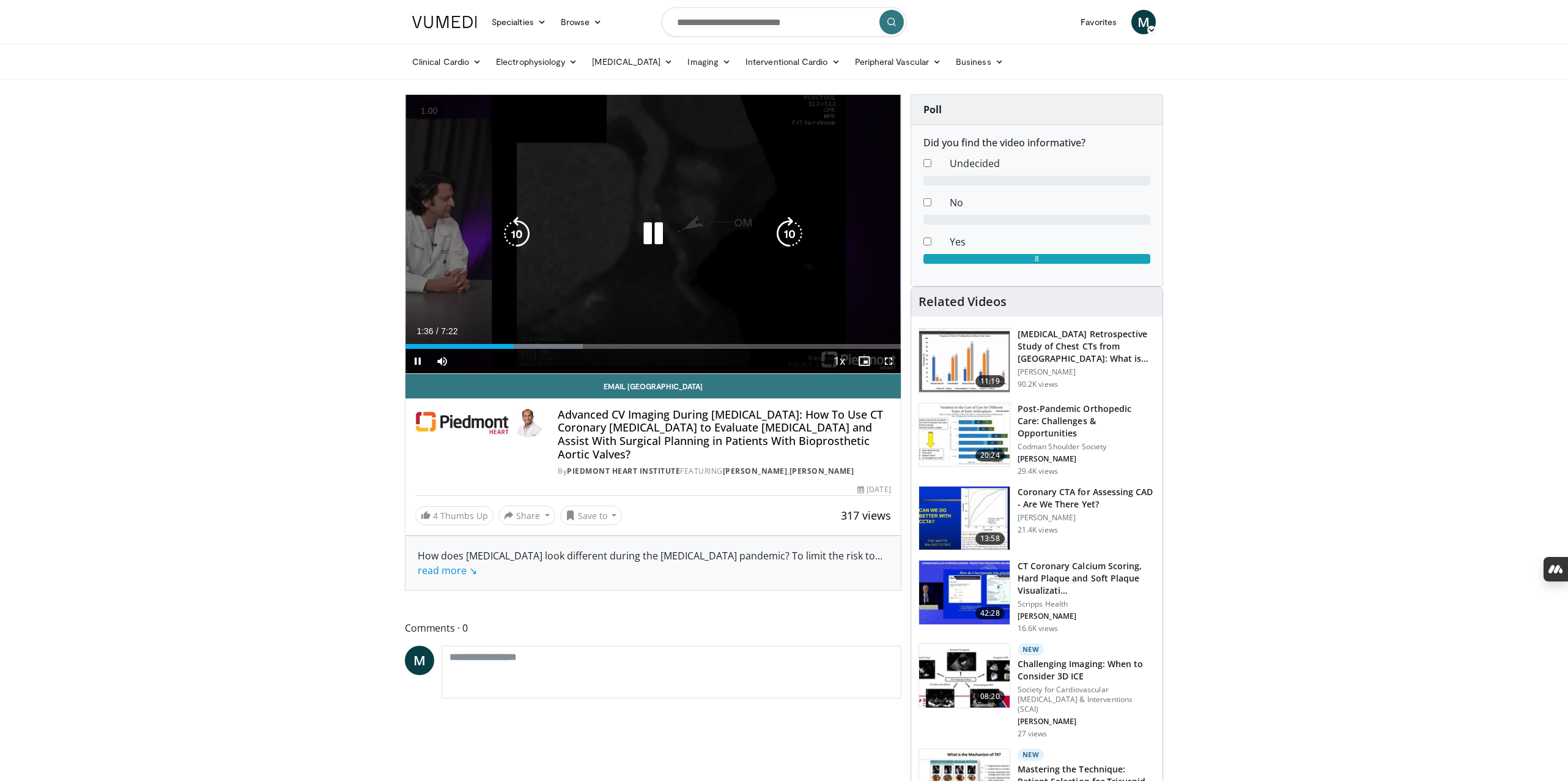
click at [660, 245] on icon "Video Player" at bounding box center [653, 234] width 34 height 34
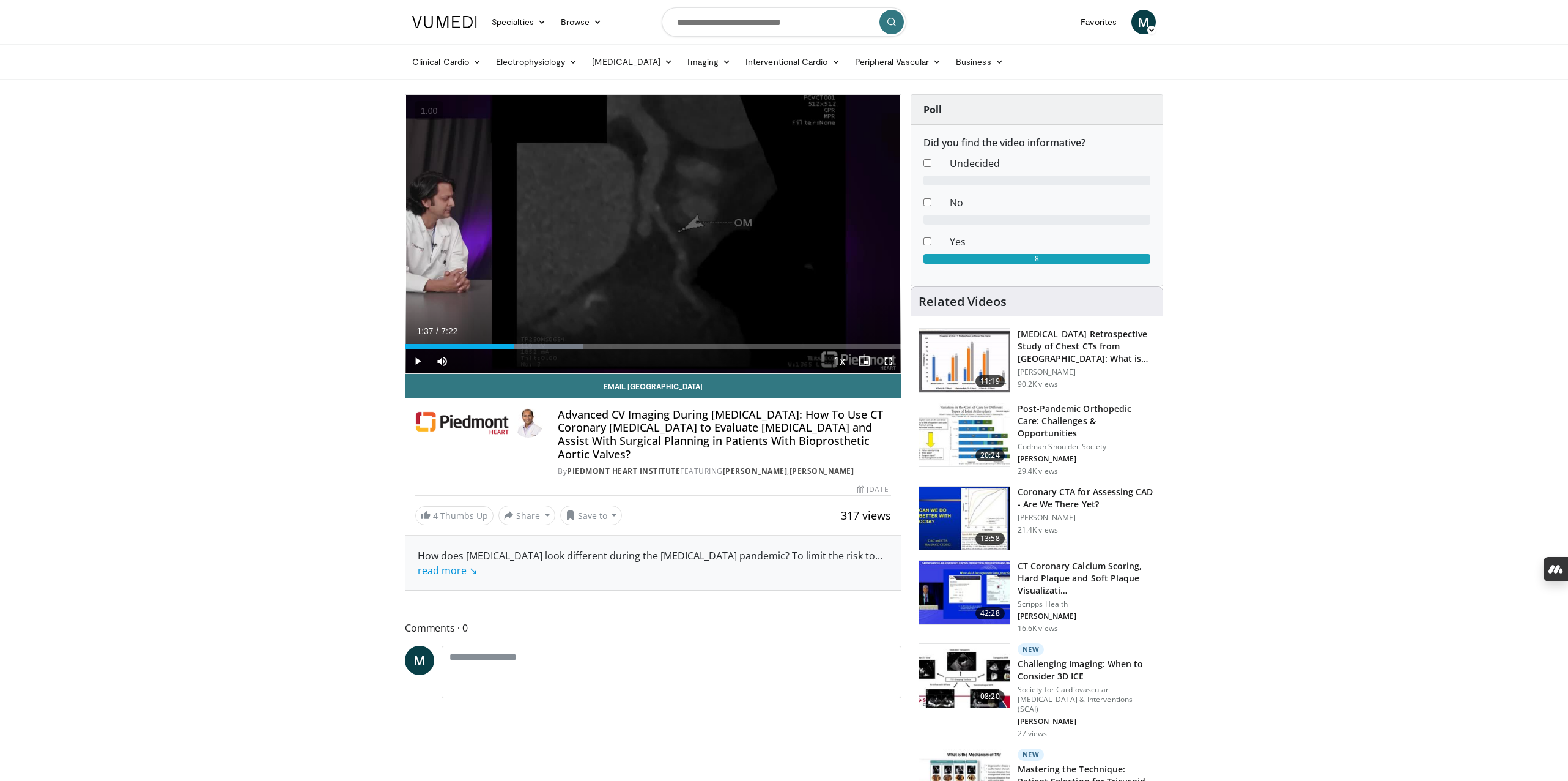
click at [405, 50] on div "Clinical Cardio [MEDICAL_DATA] [MEDICAL_DATA] [MEDICAL_DATA] & Lipid [MEDICAL_D…" at bounding box center [784, 62] width 759 height 34
